Goal: Information Seeking & Learning: Learn about a topic

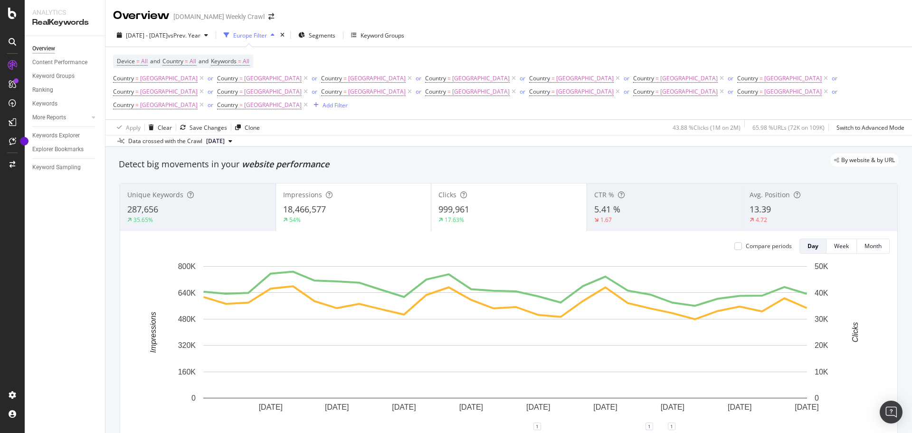
click at [278, 37] on div "button" at bounding box center [272, 35] width 11 height 6
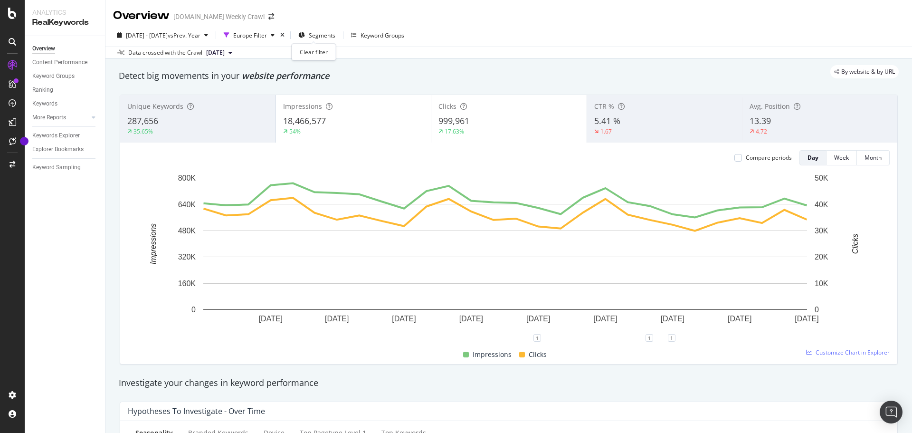
click at [287, 36] on div "times" at bounding box center [282, 35] width 8 height 10
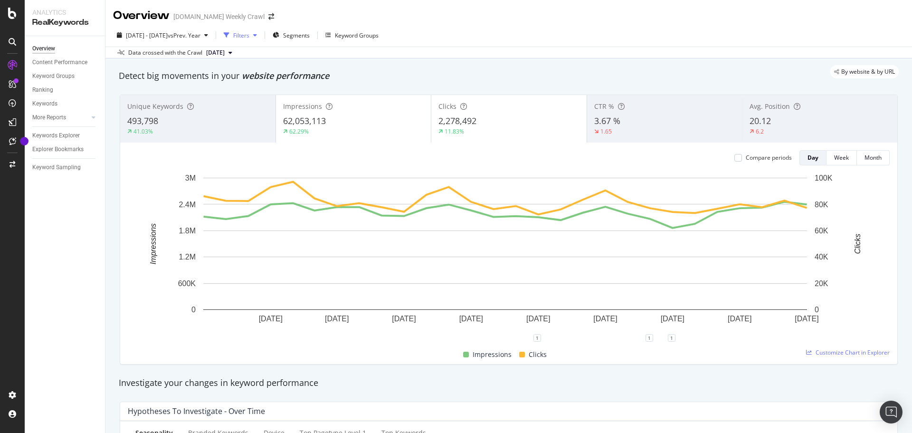
click at [257, 36] on icon "button" at bounding box center [255, 35] width 4 height 6
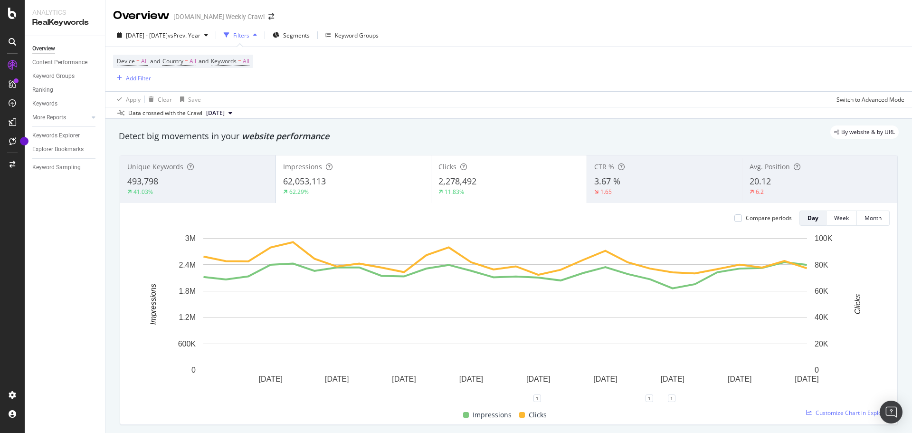
click at [257, 36] on icon "button" at bounding box center [255, 35] width 4 height 6
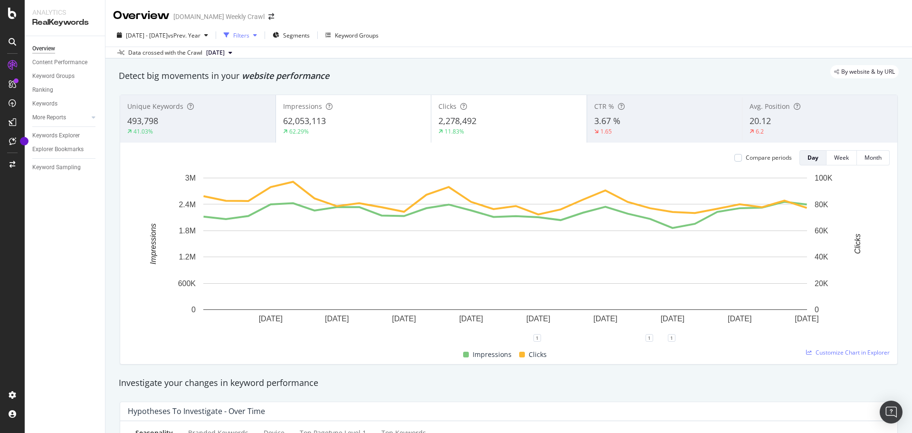
click at [261, 28] on div "Filters" at bounding box center [240, 35] width 41 height 14
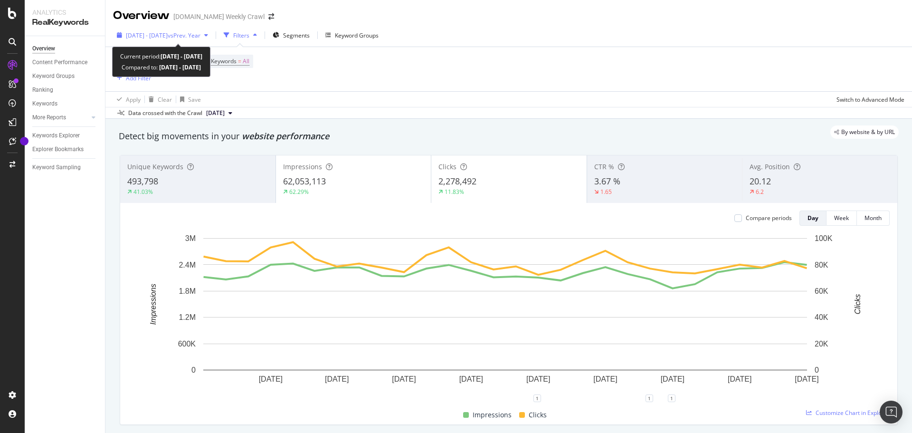
click at [168, 37] on span "2025 Mar. 26th - Apr. 22nd" at bounding box center [147, 35] width 42 height 8
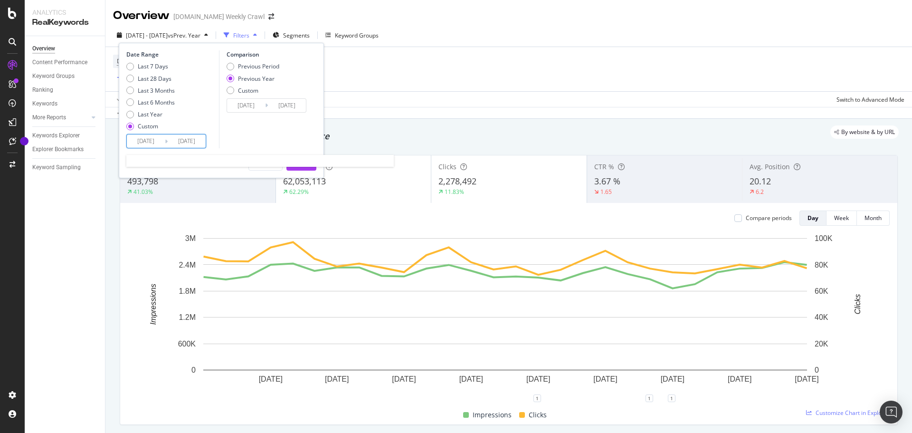
click at [147, 139] on input "2025/03/26" at bounding box center [146, 140] width 38 height 13
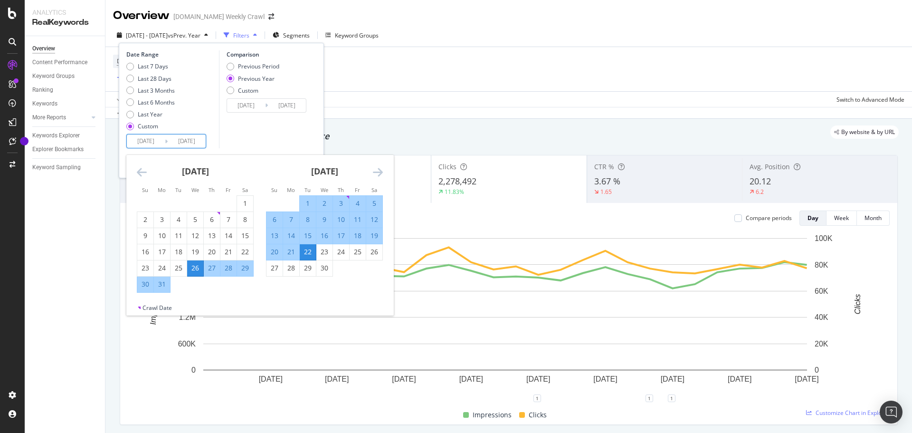
click at [374, 173] on icon "Move forward to switch to the next month." at bounding box center [378, 171] width 10 height 11
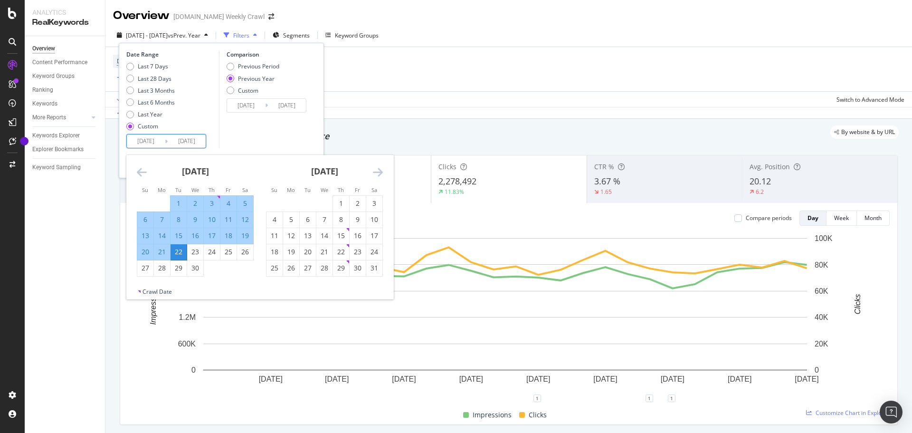
click at [374, 173] on icon "Move forward to switch to the next month." at bounding box center [378, 171] width 10 height 11
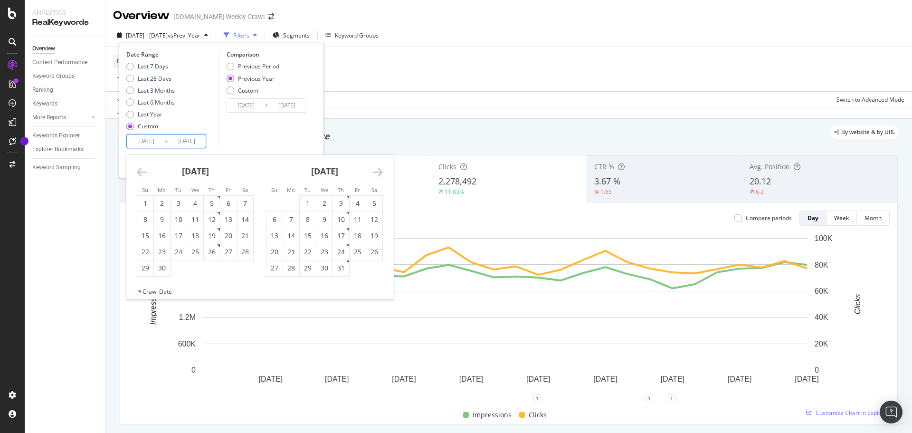
click at [374, 173] on icon "Move forward to switch to the next month." at bounding box center [378, 171] width 10 height 11
click at [380, 176] on icon "Move forward to switch to the next month." at bounding box center [378, 171] width 10 height 11
click at [144, 174] on icon "Move backward to switch to the previous month." at bounding box center [142, 171] width 10 height 11
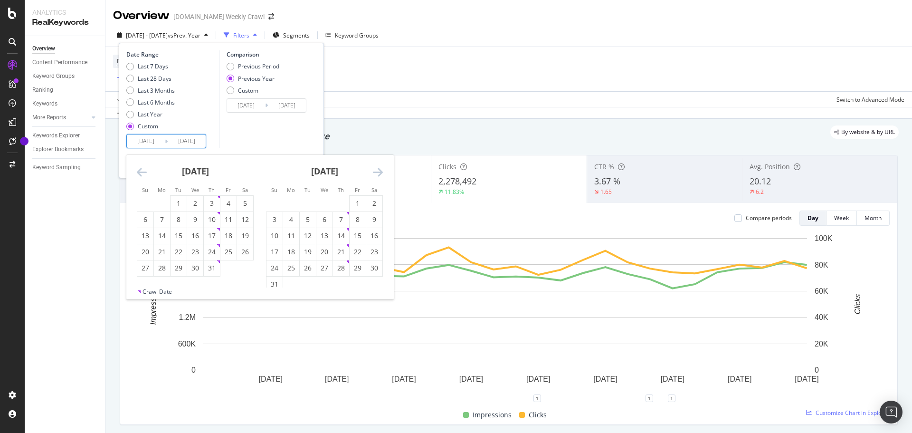
click at [144, 174] on icon "Move backward to switch to the previous month." at bounding box center [142, 171] width 10 height 11
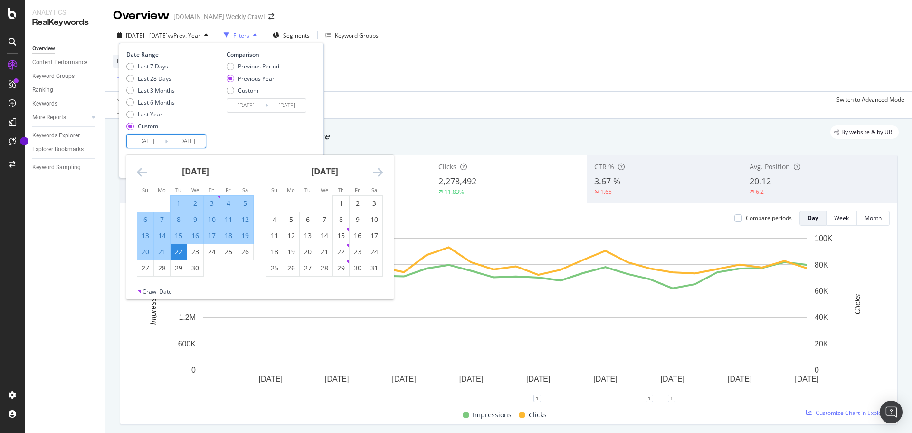
click at [144, 174] on icon "Move backward to switch to the previous month." at bounding box center [142, 171] width 10 height 11
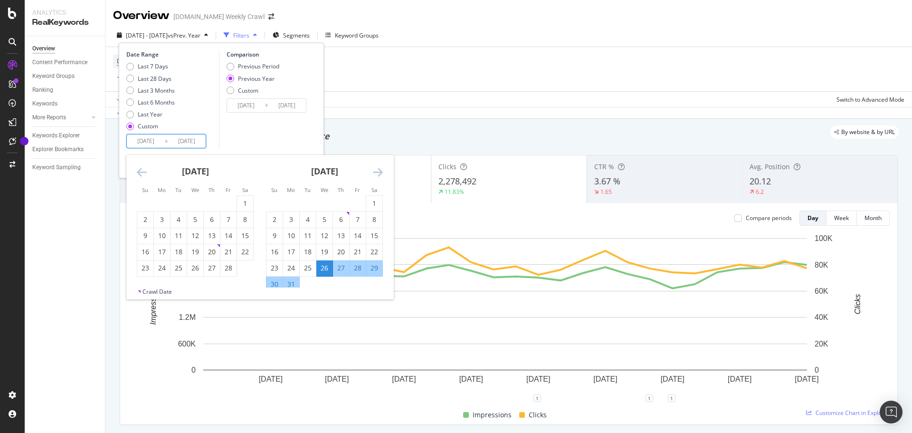
click at [144, 174] on icon "Move backward to switch to the previous month." at bounding box center [142, 171] width 10 height 11
click at [286, 198] on div "2" at bounding box center [291, 204] width 16 height 16
type input "[DATE]"
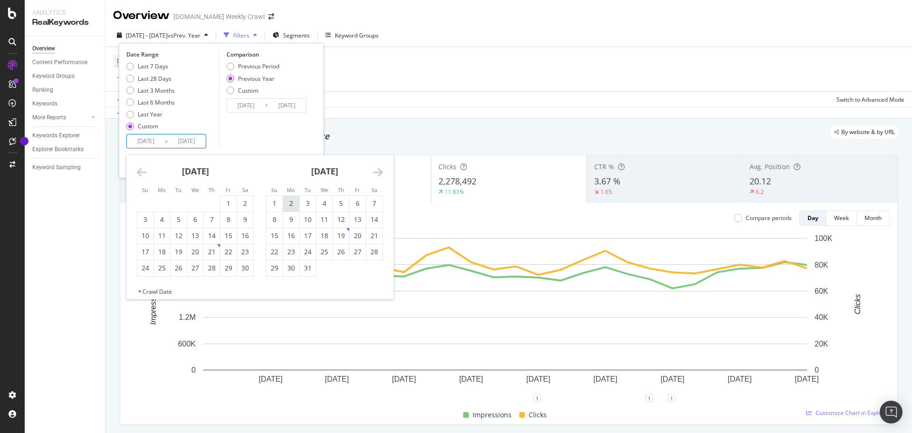
type input "[DATE]"
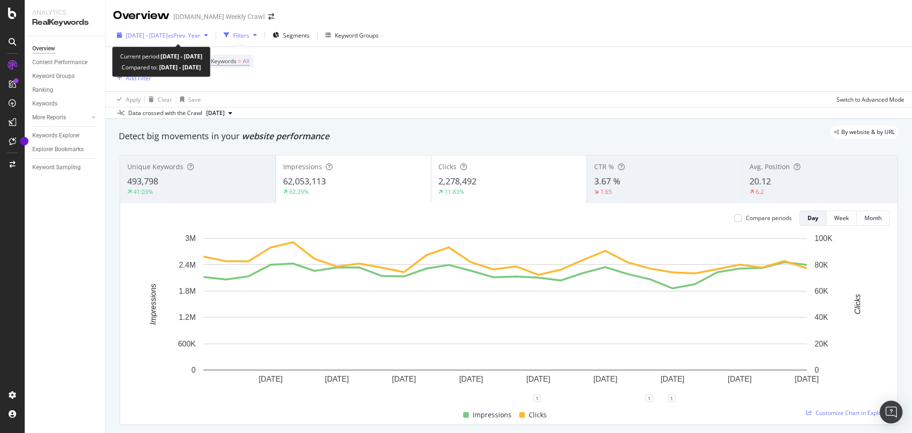
click at [201, 31] on span "vs Prev. Year" at bounding box center [184, 35] width 33 height 8
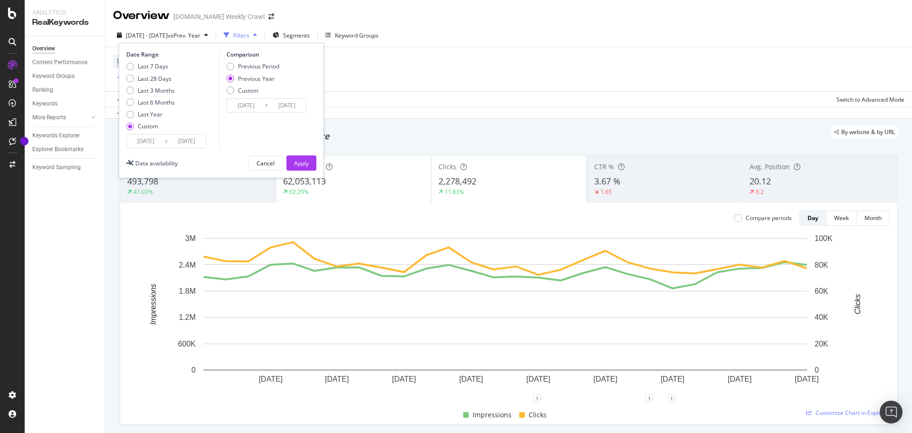
click at [163, 138] on input "[DATE]" at bounding box center [146, 140] width 38 height 13
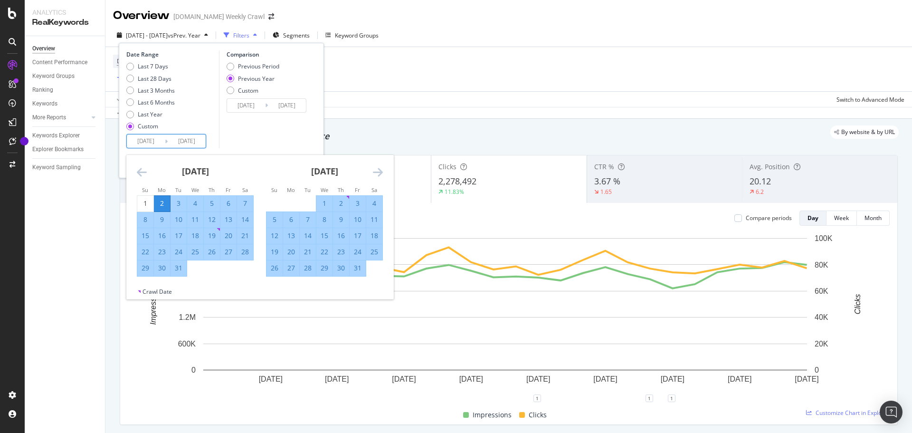
click at [379, 172] on icon "Move forward to switch to the next month." at bounding box center [378, 171] width 10 height 11
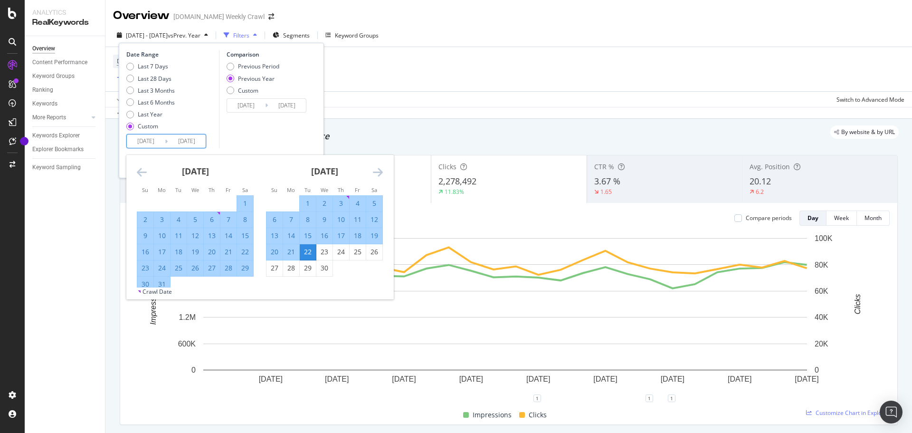
click at [379, 172] on icon "Move forward to switch to the next month." at bounding box center [378, 171] width 10 height 11
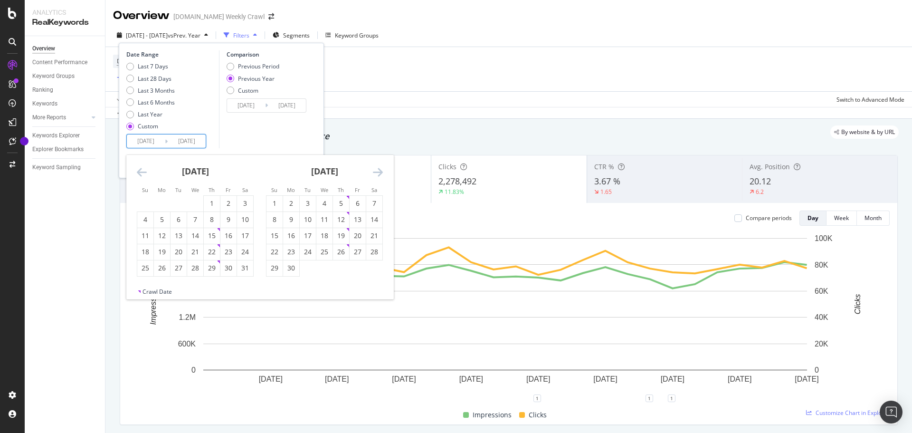
click at [379, 172] on icon "Move forward to switch to the next month." at bounding box center [378, 171] width 10 height 11
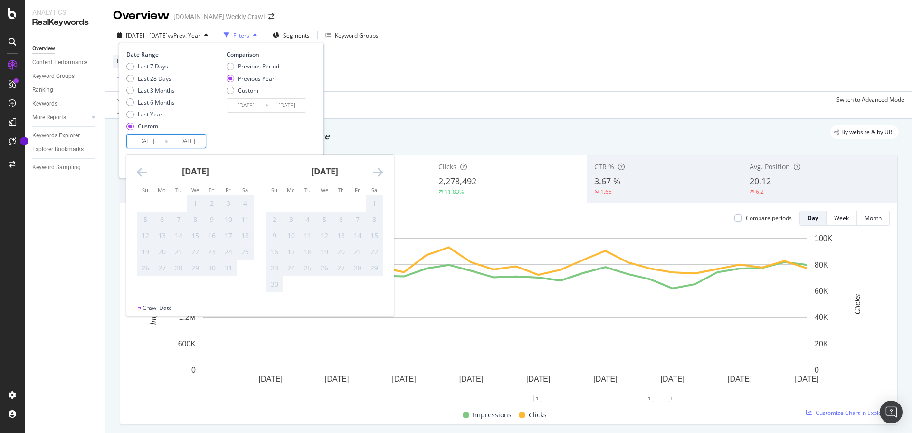
click at [139, 175] on icon "Move backward to switch to the previous month." at bounding box center [142, 171] width 10 height 11
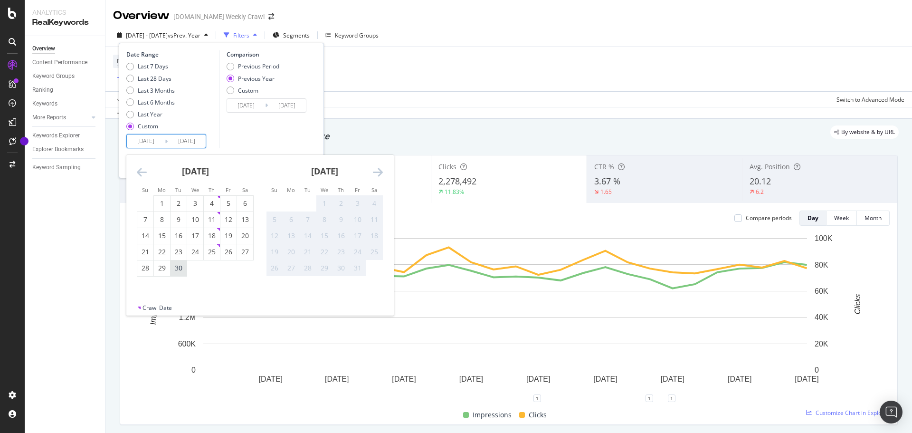
click at [178, 271] on div "30" at bounding box center [179, 268] width 16 height 10
type input "[DATE]"
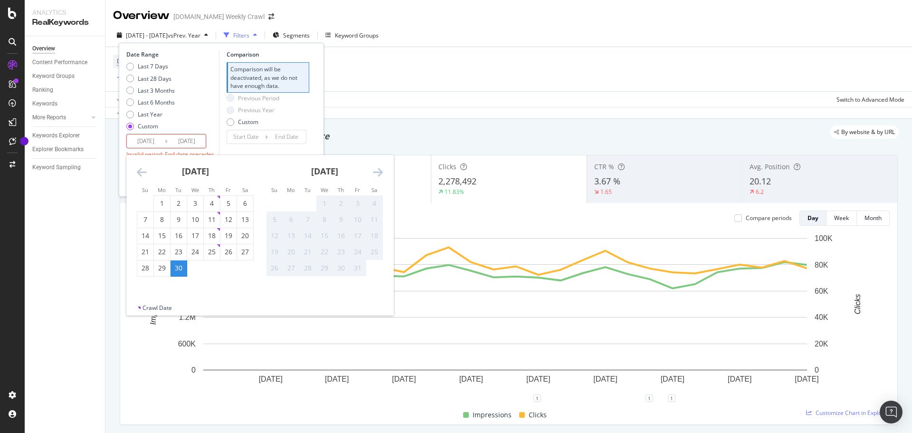
click at [142, 168] on icon "Move backward to switch to the previous month." at bounding box center [142, 171] width 10 height 11
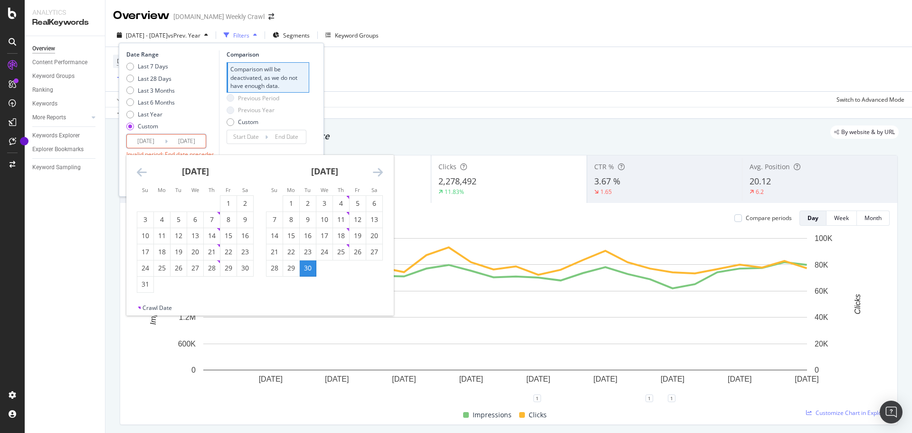
click at [143, 170] on icon "Move backward to switch to the previous month." at bounding box center [142, 171] width 10 height 11
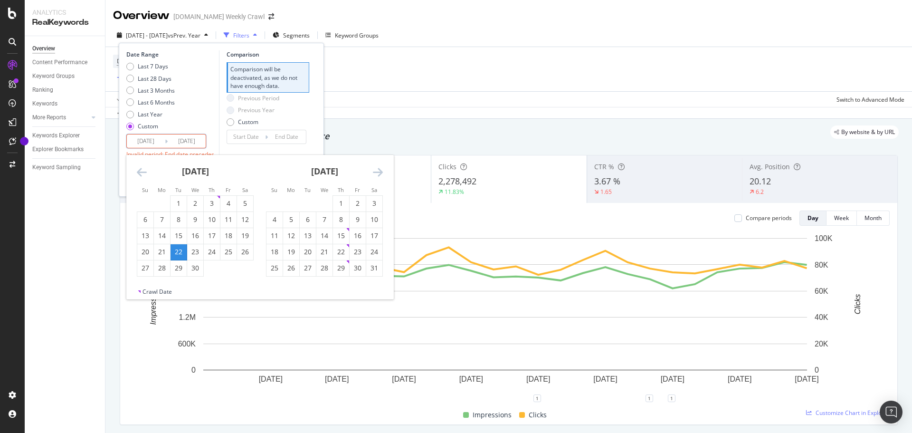
click at [143, 170] on icon "Move backward to switch to the previous month." at bounding box center [142, 171] width 10 height 11
click at [161, 200] on div "2" at bounding box center [162, 204] width 16 height 10
type input "[DATE]"
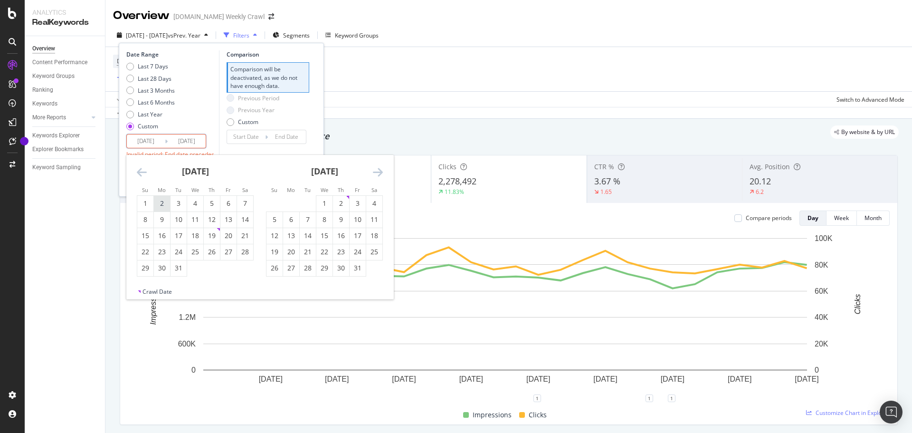
type input "2024/07/12"
type input "[DATE]"
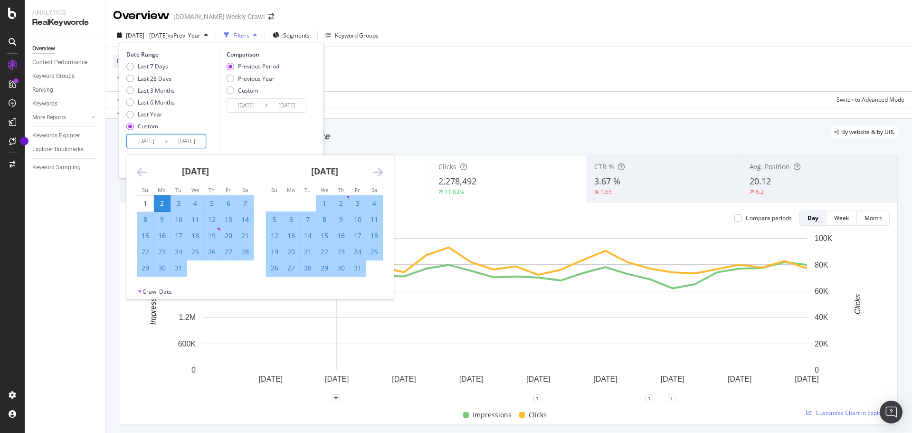
click at [277, 129] on div "Comparison Previous Period Previous Year Custom 2024/07/12 Navigate forward to …" at bounding box center [264, 99] width 90 height 98
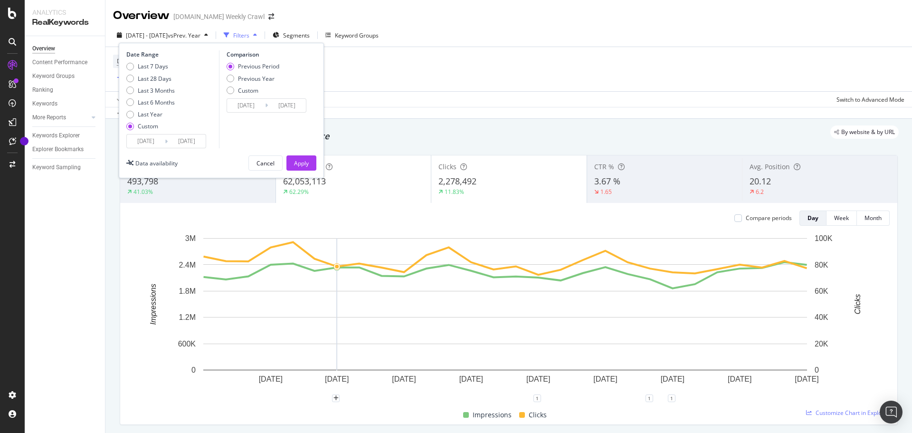
click at [305, 167] on div "Apply" at bounding box center [301, 163] width 15 height 14
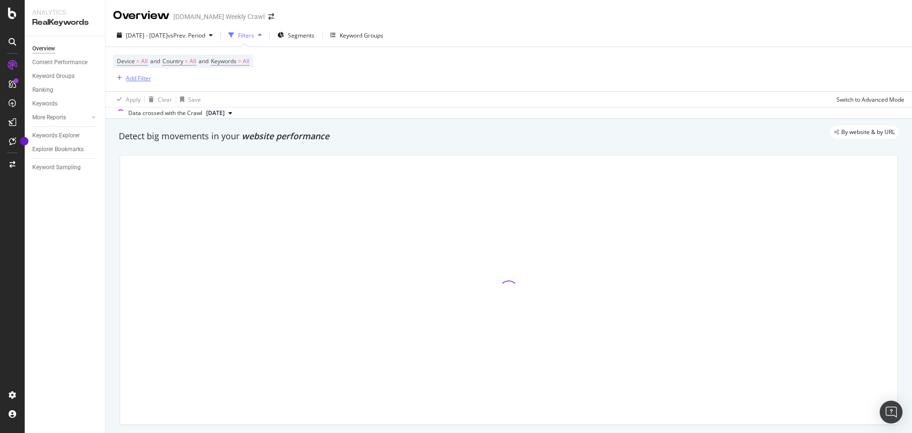
click at [135, 78] on div "Add Filter" at bounding box center [138, 78] width 25 height 8
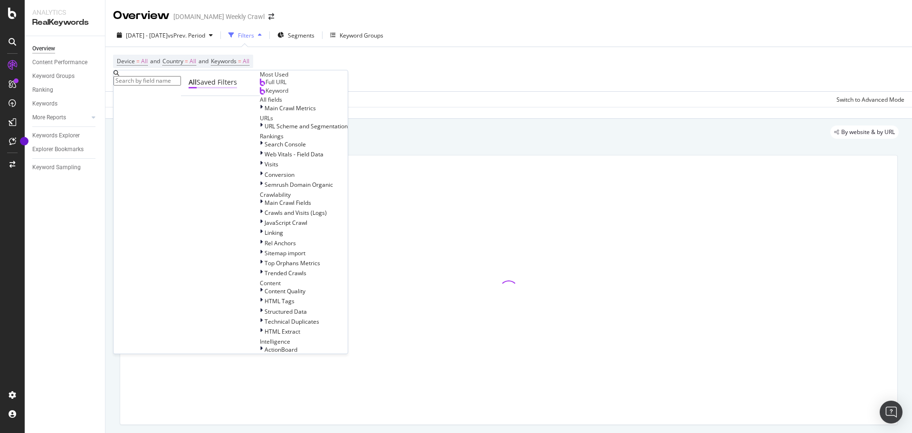
click at [198, 87] on div "Saved Filters" at bounding box center [217, 82] width 40 height 10
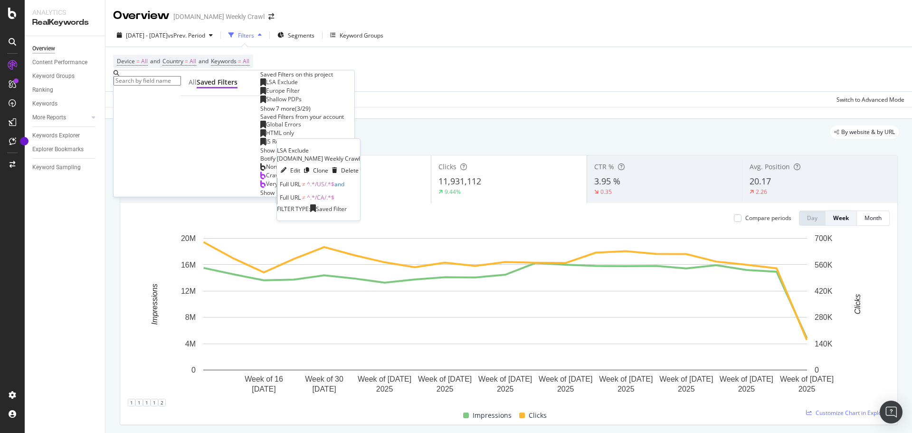
click at [260, 86] on div "LSA Exclude" at bounding box center [279, 82] width 38 height 8
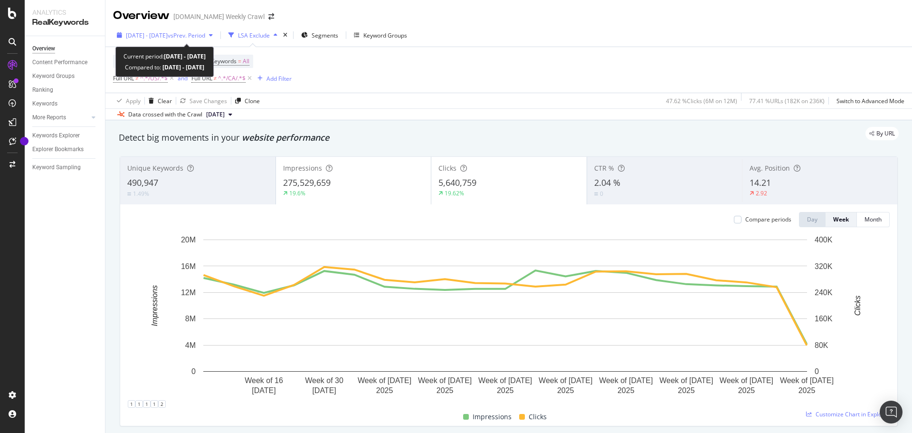
click at [217, 36] on div "button" at bounding box center [210, 35] width 11 height 6
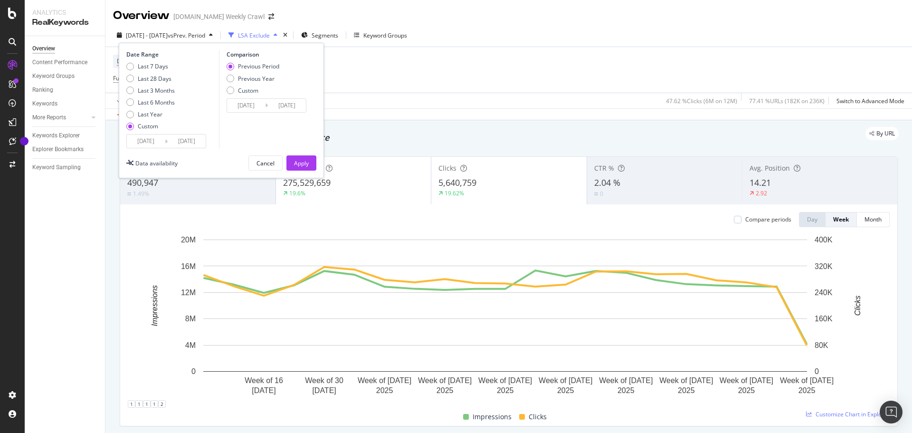
click at [188, 138] on input "2025/04/22" at bounding box center [187, 140] width 38 height 13
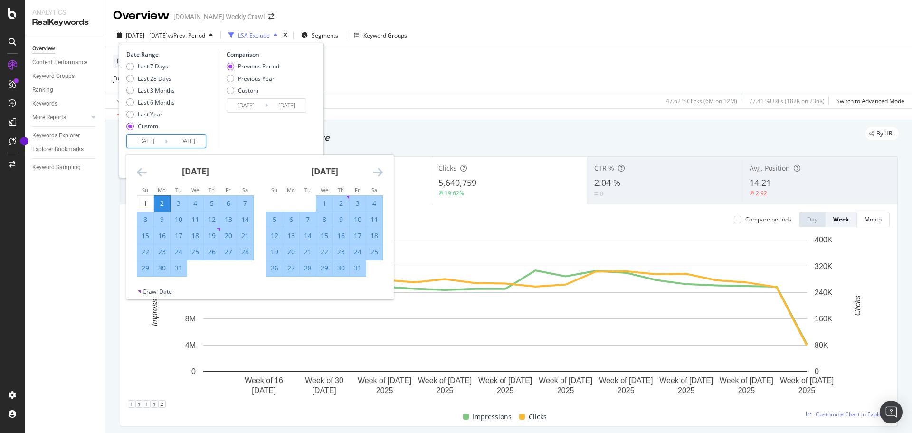
click at [161, 205] on div "2" at bounding box center [162, 204] width 16 height 10
type input "[DATE]"
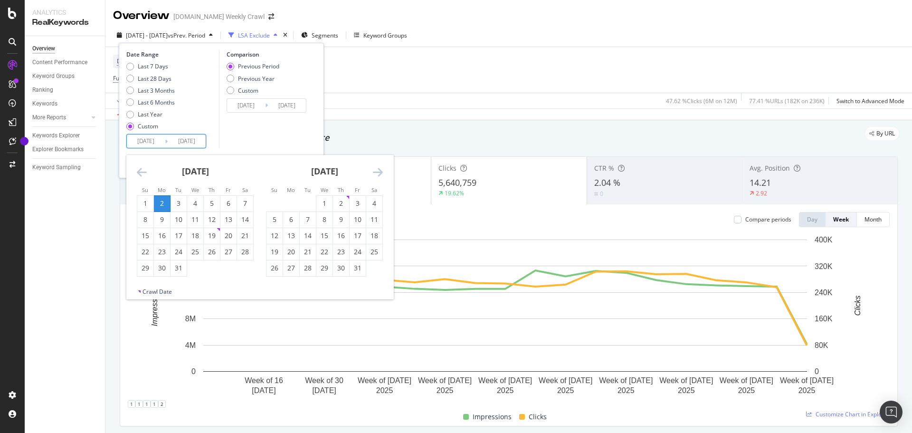
click at [184, 140] on input "[DATE]" at bounding box center [187, 140] width 38 height 13
click at [380, 170] on icon "Move forward to switch to the next month." at bounding box center [378, 171] width 10 height 11
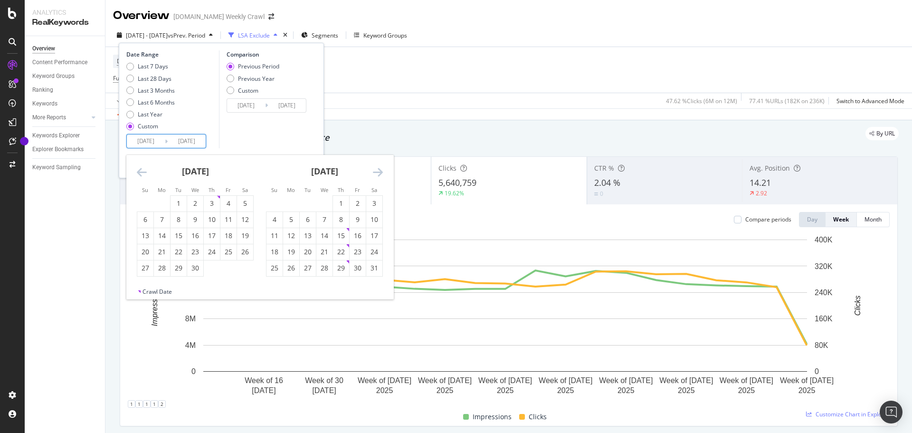
click at [380, 170] on icon "Move forward to switch to the next month." at bounding box center [378, 171] width 10 height 11
click at [317, 265] on td "Calendar" at bounding box center [325, 268] width 17 height 16
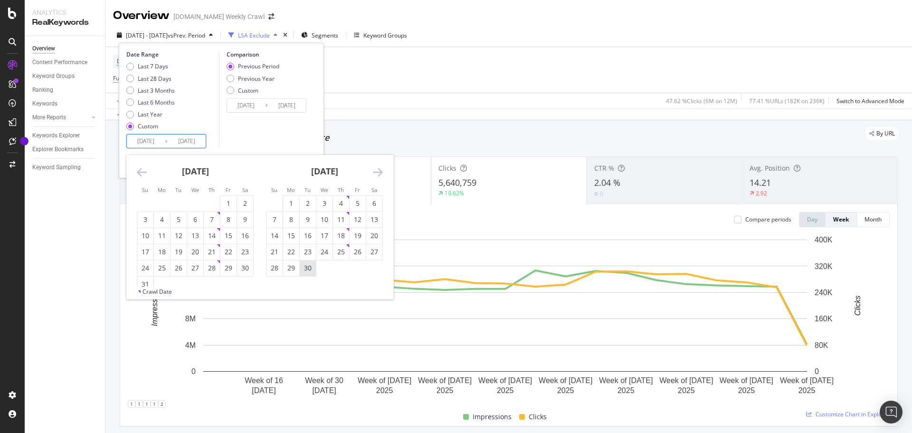
click at [313, 269] on div "30" at bounding box center [308, 268] width 16 height 10
type input "[DATE]"
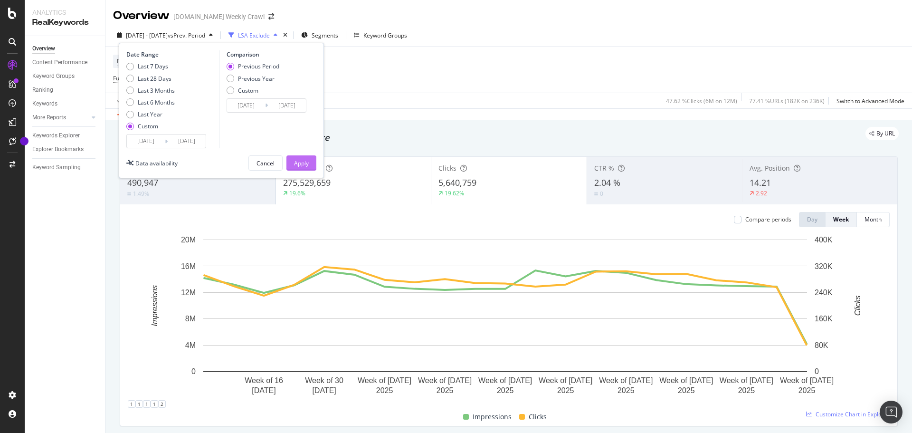
click at [307, 167] on div "Apply" at bounding box center [301, 163] width 15 height 14
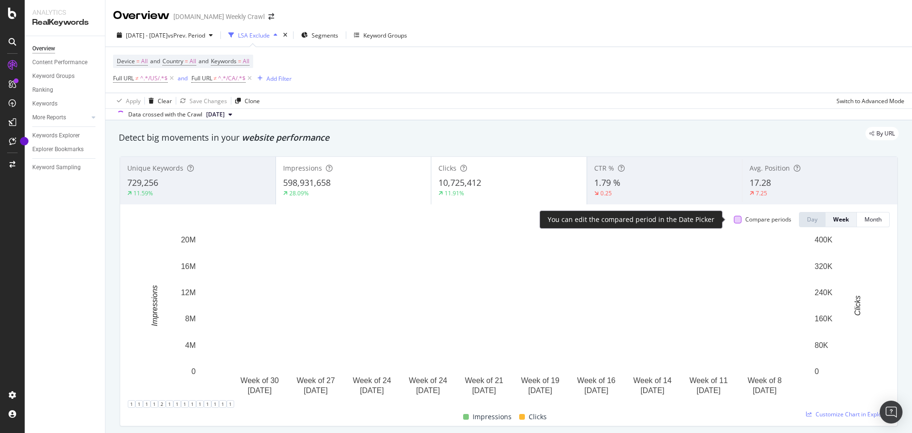
click at [734, 219] on div at bounding box center [738, 220] width 8 height 8
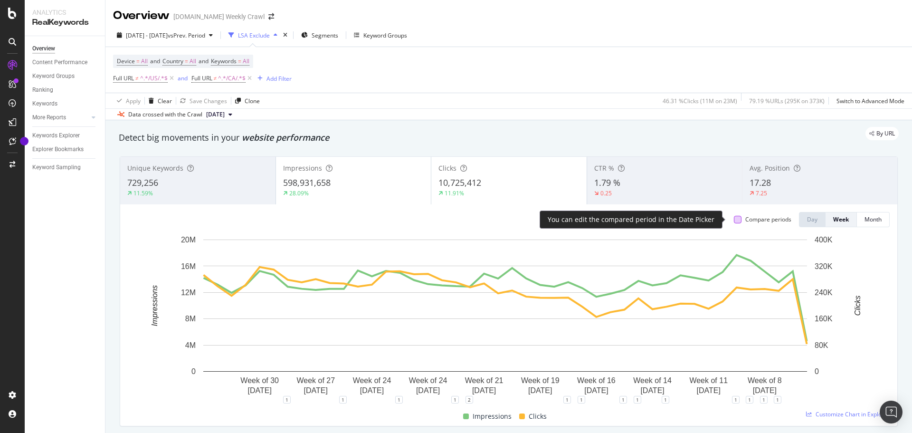
click at [734, 222] on div at bounding box center [738, 220] width 8 height 8
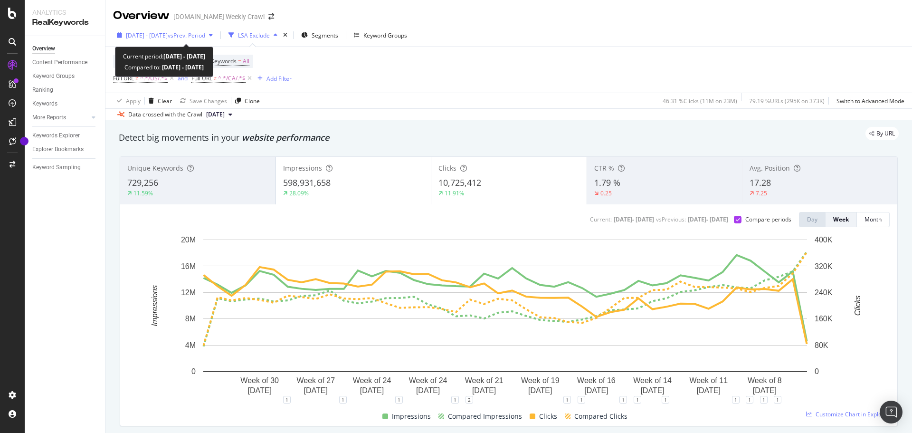
click at [168, 37] on span "[DATE] - [DATE]" at bounding box center [147, 35] width 42 height 8
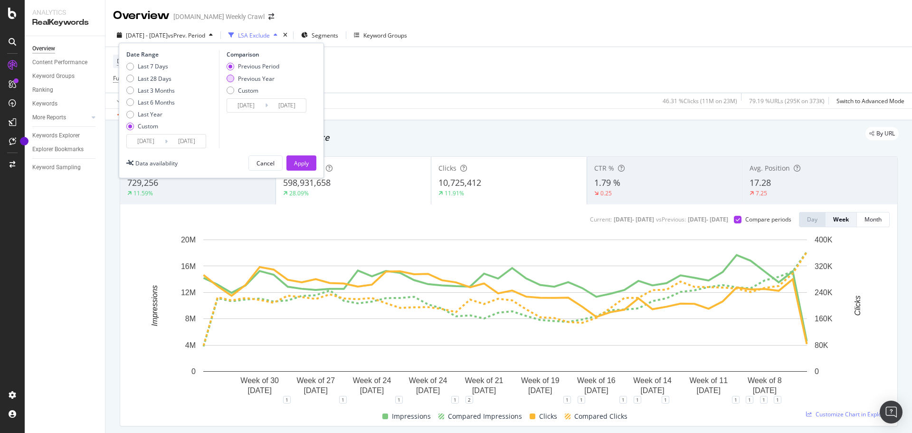
click at [245, 82] on div "Previous Year" at bounding box center [256, 79] width 37 height 8
type input "[DATE]"
click at [297, 164] on div "Apply" at bounding box center [301, 163] width 15 height 8
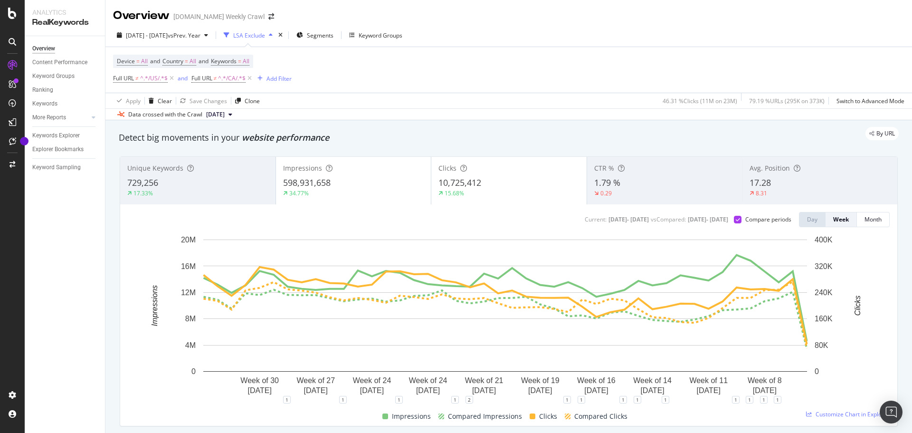
click at [716, 177] on div "1.79 %" at bounding box center [665, 183] width 141 height 12
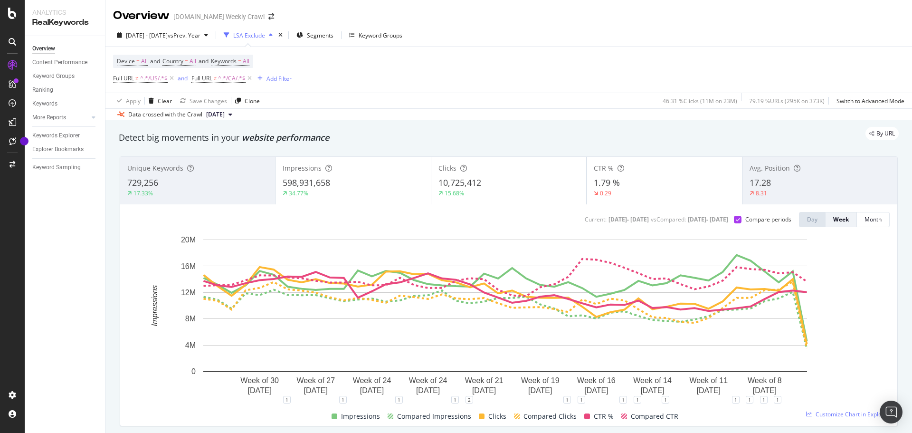
click at [652, 184] on div "1.79 %" at bounding box center [664, 183] width 141 height 12
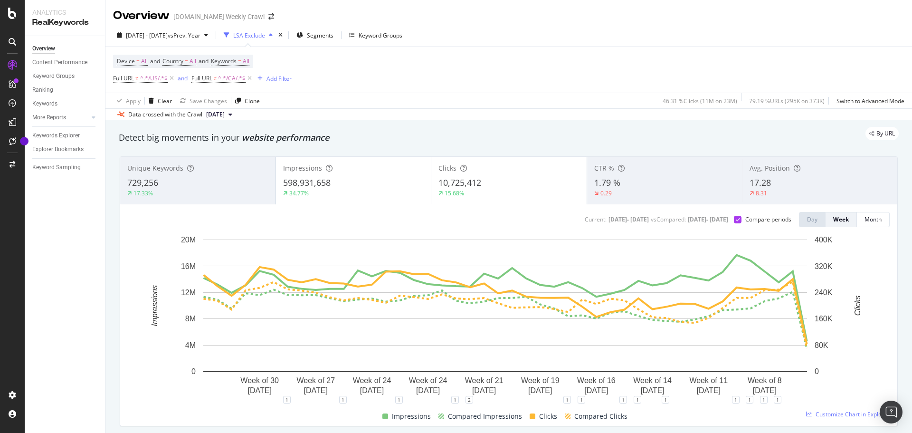
click at [568, 30] on div "[DATE] - [DATE] vs Prev. Year LSA Exclude Segments Keyword Groups" at bounding box center [509, 37] width 807 height 19
